Goal: Task Accomplishment & Management: Manage account settings

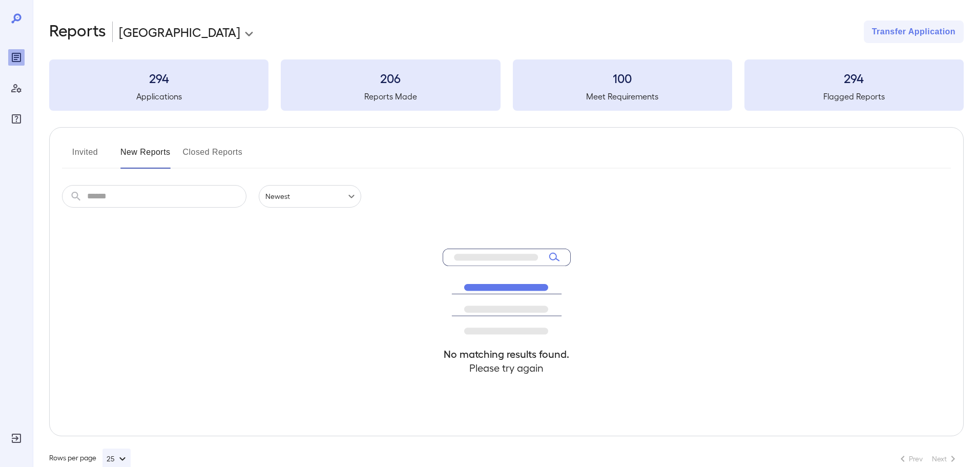
click at [88, 157] on button "Invited" at bounding box center [85, 156] width 46 height 25
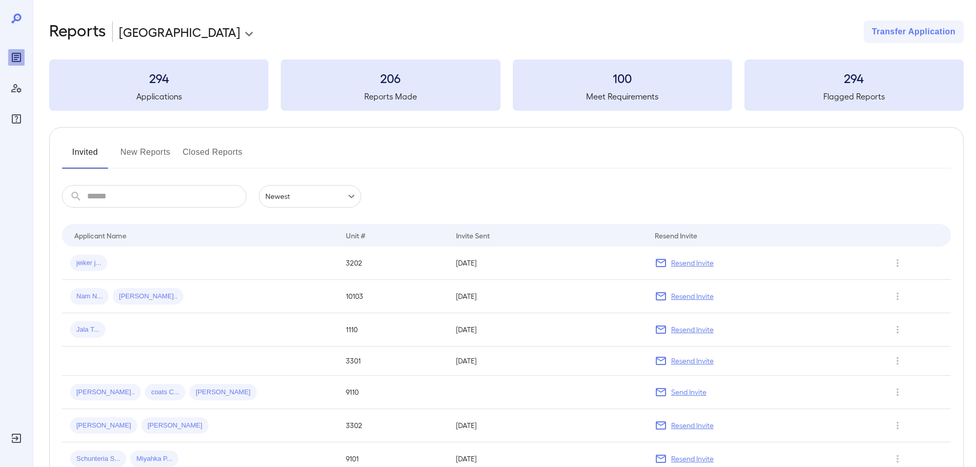
click at [146, 155] on button "New Reports" at bounding box center [145, 156] width 50 height 25
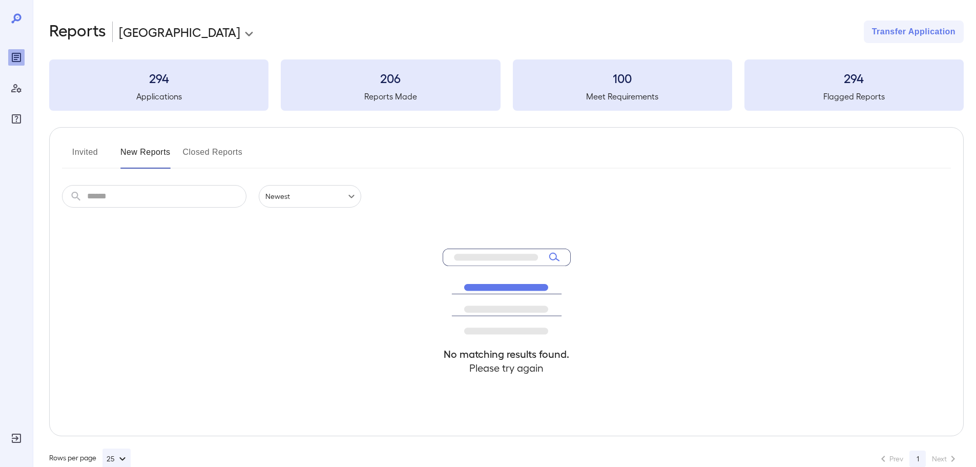
click at [138, 154] on button "New Reports" at bounding box center [145, 156] width 50 height 25
click at [110, 151] on div "Invited New Reports Closed Reports" at bounding box center [506, 156] width 889 height 25
click at [96, 154] on button "Invited" at bounding box center [85, 156] width 46 height 25
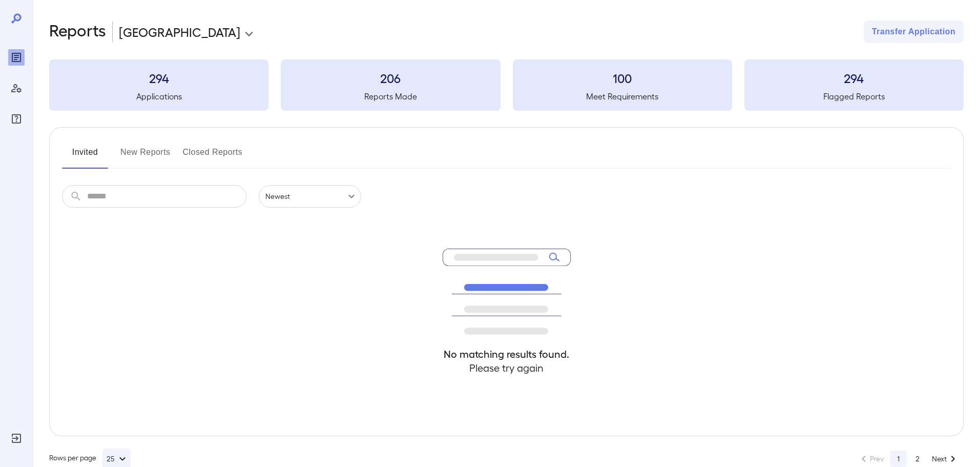
click at [96, 154] on button "Invited" at bounding box center [85, 156] width 46 height 25
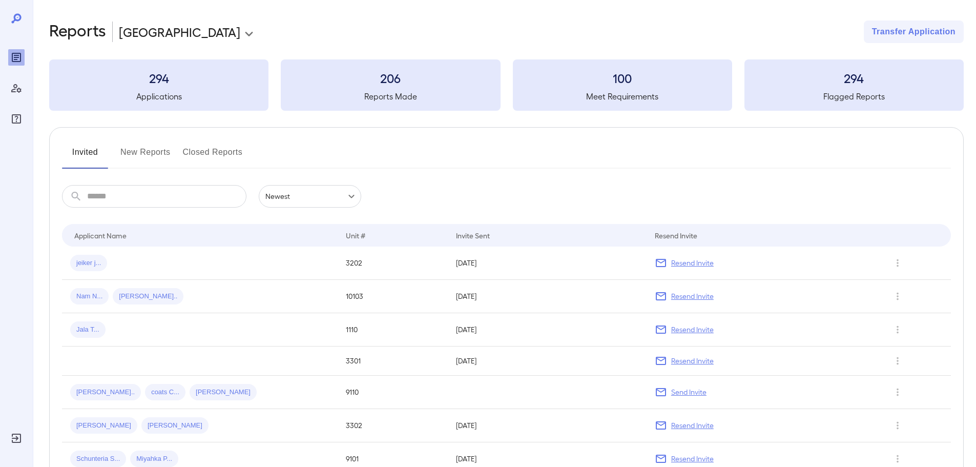
click at [96, 154] on button "Invited" at bounding box center [85, 156] width 46 height 25
click at [131, 159] on button "New Reports" at bounding box center [145, 156] width 50 height 25
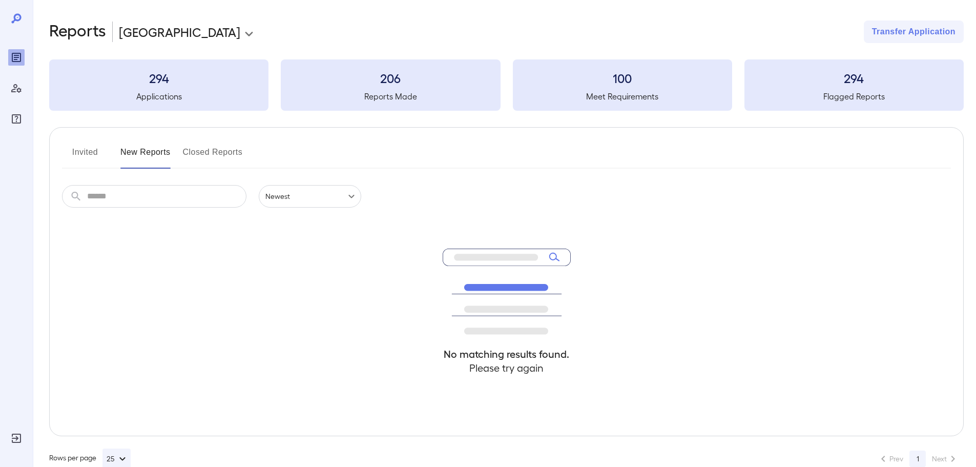
click at [131, 159] on button "New Reports" at bounding box center [145, 156] width 50 height 25
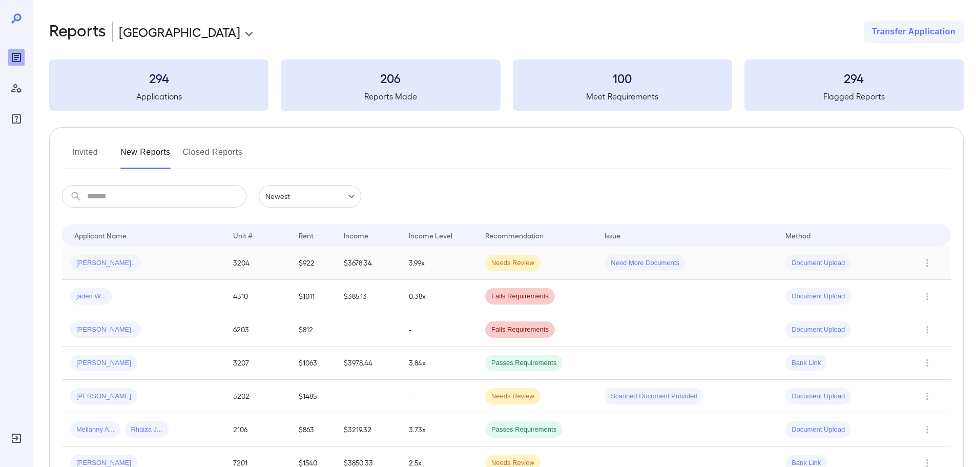
click at [120, 269] on div "[PERSON_NAME].." at bounding box center [143, 263] width 147 height 16
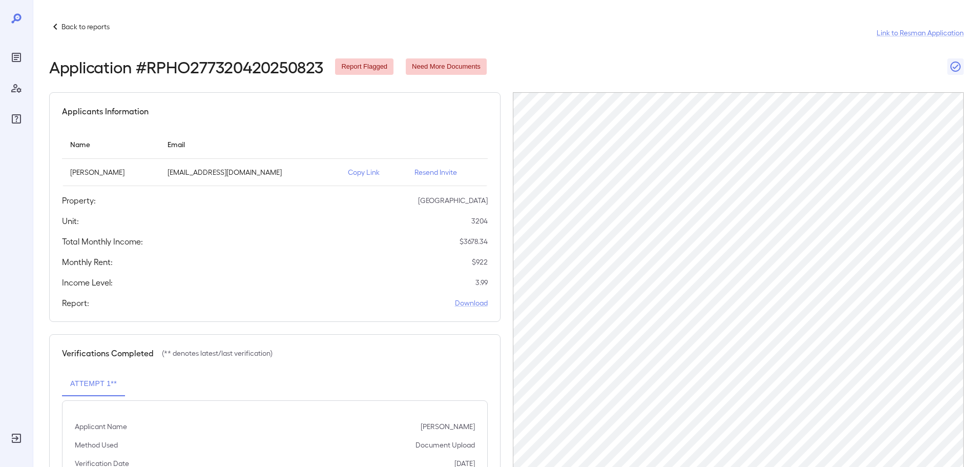
click at [427, 168] on p "Resend Invite" at bounding box center [446, 172] width 65 height 10
